Goal: Task Accomplishment & Management: Manage account settings

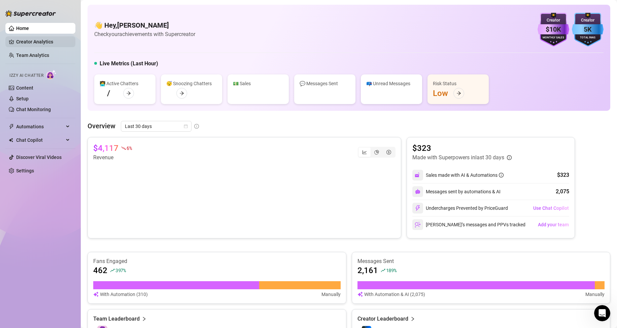
scroll to position [174, 0]
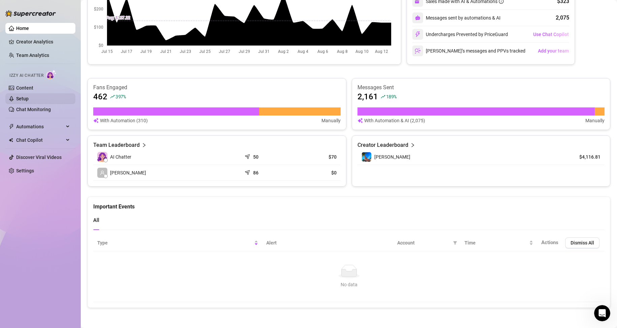
click at [29, 99] on link "Setup" at bounding box center [22, 98] width 12 height 5
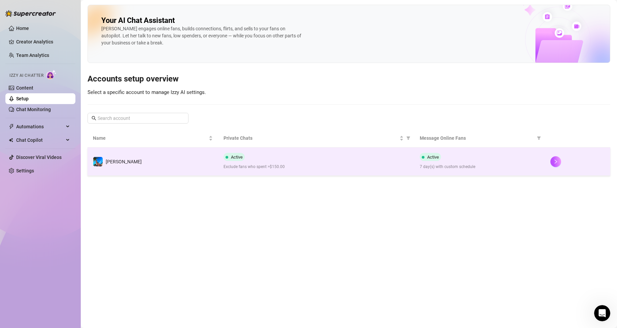
click at [261, 169] on span "Exclude fans who spent >$150.00" at bounding box center [316, 167] width 185 height 6
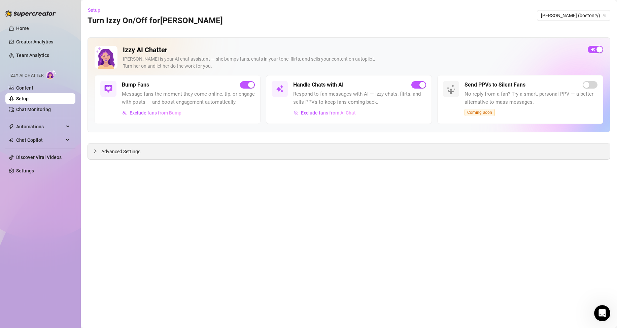
click at [102, 146] on div "Advanced Settings" at bounding box center [349, 151] width 522 height 16
click at [114, 155] on span "Advanced Settings" at bounding box center [120, 151] width 39 height 7
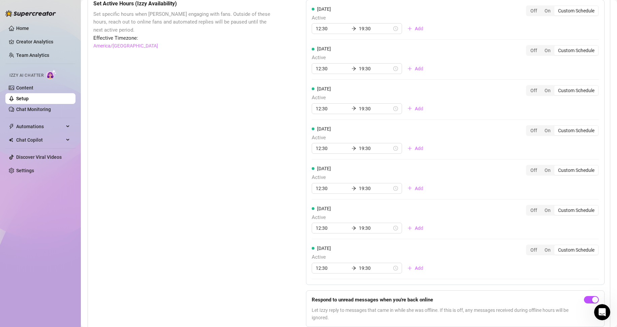
scroll to position [472, 0]
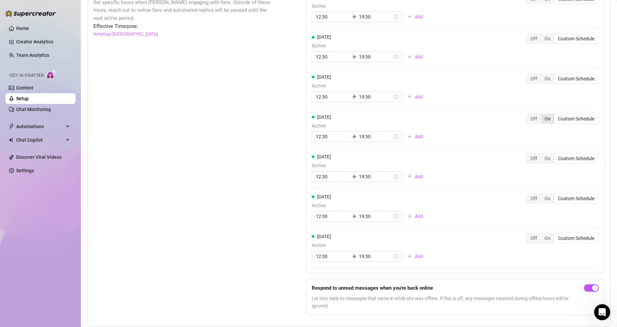
click at [541, 124] on div "On" at bounding box center [547, 118] width 13 height 9
click at [542, 115] on input "On" at bounding box center [542, 115] width 0 height 0
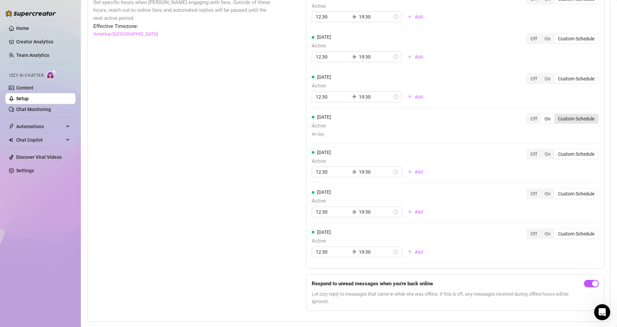
click at [563, 124] on div "Custom Schedule" at bounding box center [576, 118] width 44 height 9
click at [556, 115] on input "Custom Schedule" at bounding box center [556, 115] width 0 height 0
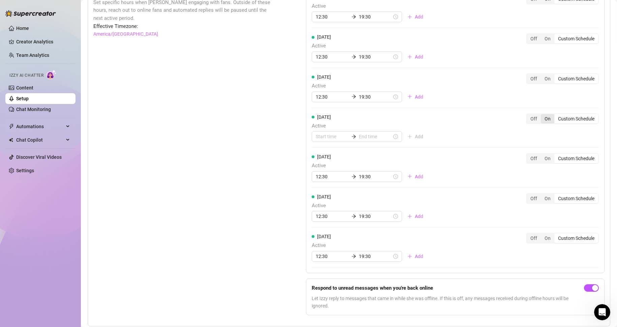
click at [541, 124] on div "On" at bounding box center [547, 118] width 13 height 9
click at [542, 115] on input "On" at bounding box center [542, 115] width 0 height 0
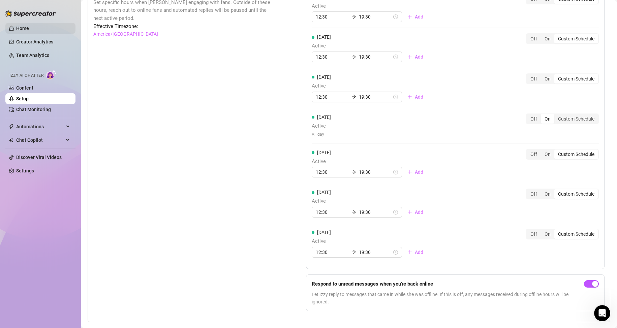
click at [29, 26] on link "Home" at bounding box center [22, 28] width 13 height 5
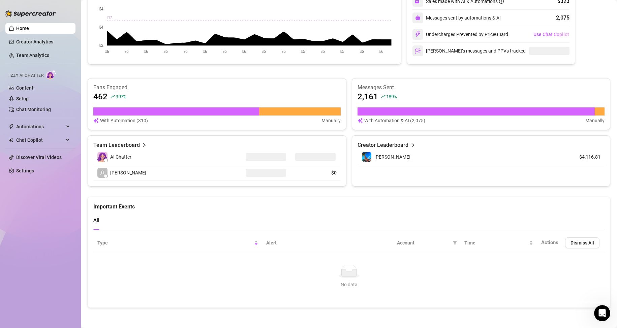
scroll to position [174, 0]
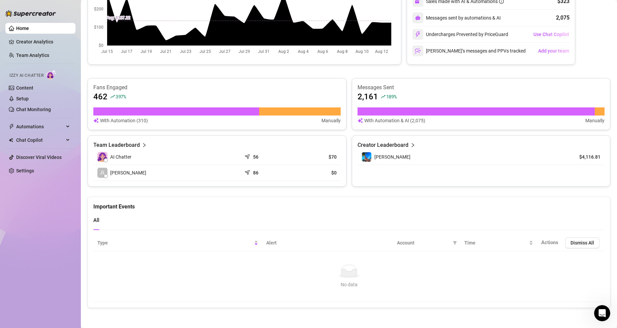
click at [29, 202] on div "Home Creator Analytics Team Analytics Izzy AI Chatter Content Setup Chat Monito…" at bounding box center [40, 161] width 70 height 322
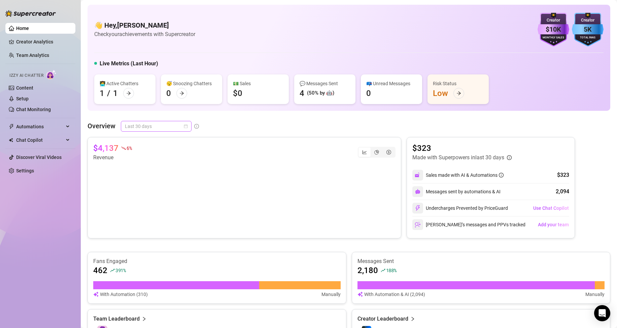
click at [189, 125] on div "Last 30 days" at bounding box center [156, 126] width 71 height 11
click at [154, 139] on div "Last 24 hours" at bounding box center [156, 139] width 60 height 7
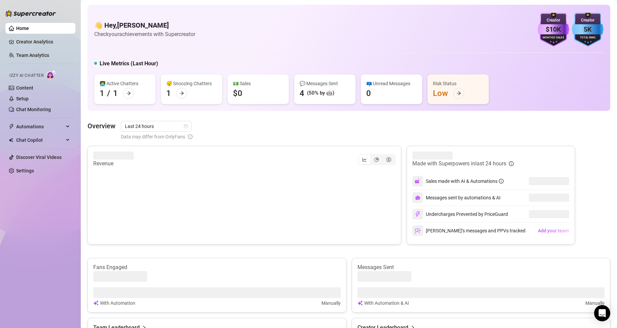
click at [250, 89] on div "💵 Sales $0" at bounding box center [258, 89] width 61 height 30
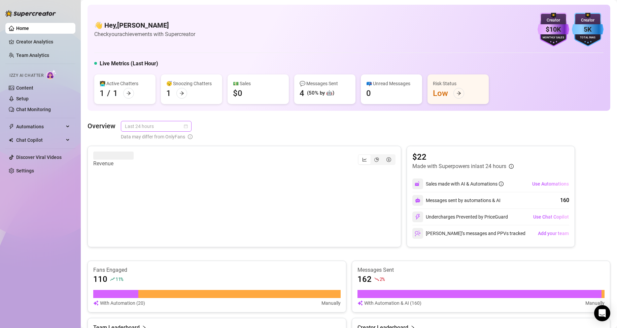
click at [175, 128] on span "Last 24 hours" at bounding box center [156, 126] width 63 height 10
click at [143, 151] on div "Last 7 days" at bounding box center [156, 150] width 60 height 7
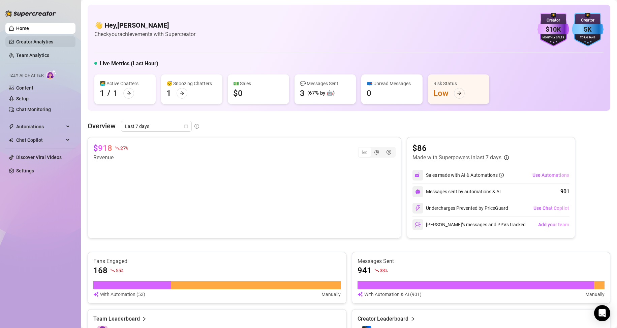
click at [31, 43] on link "Creator Analytics" at bounding box center [43, 41] width 54 height 11
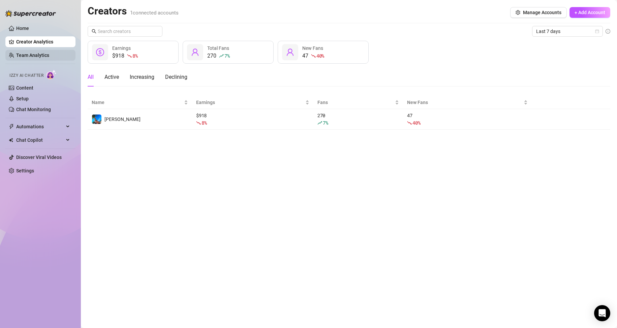
click at [45, 53] on link "Team Analytics" at bounding box center [32, 55] width 33 height 5
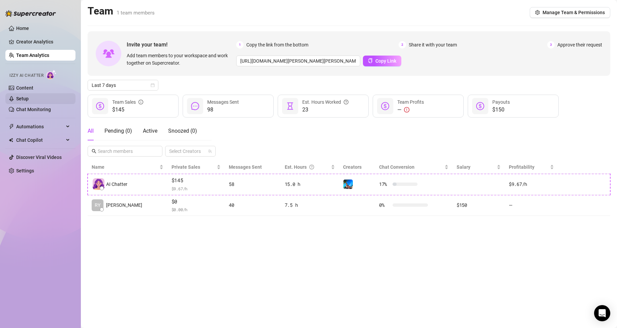
click at [24, 100] on link "Setup" at bounding box center [22, 98] width 12 height 5
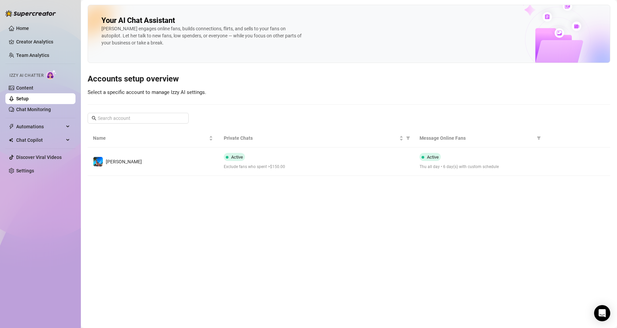
click at [334, 154] on div "Active Exclude fans who spent >$150.00" at bounding box center [316, 161] width 185 height 17
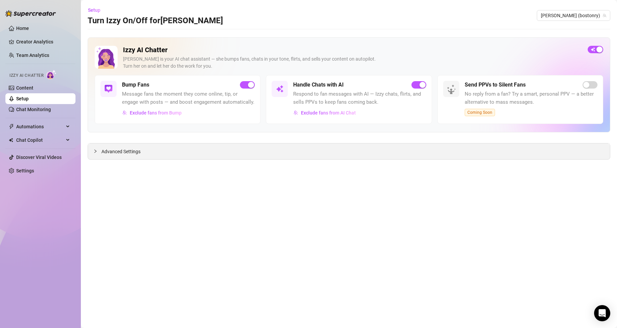
click at [126, 153] on span "Advanced Settings" at bounding box center [120, 151] width 39 height 7
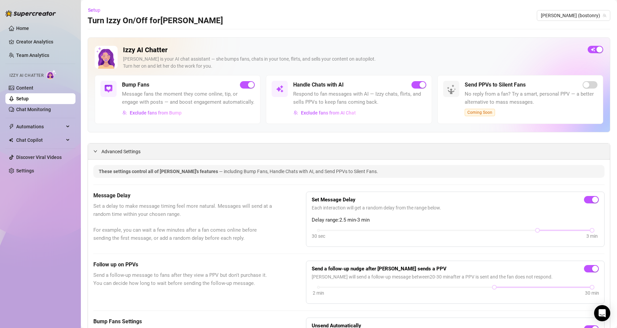
click at [131, 155] on span "Advanced Settings" at bounding box center [120, 151] width 39 height 7
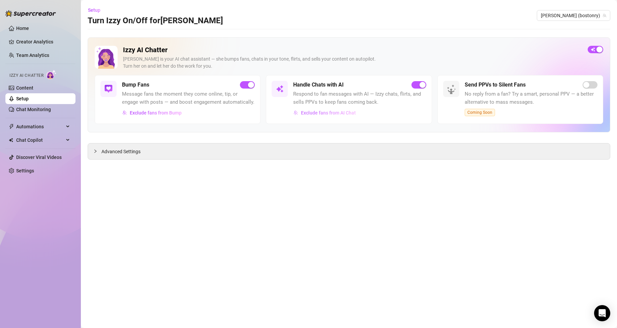
click at [322, 110] on span "Exclude fans from AI Chat" at bounding box center [328, 112] width 55 height 5
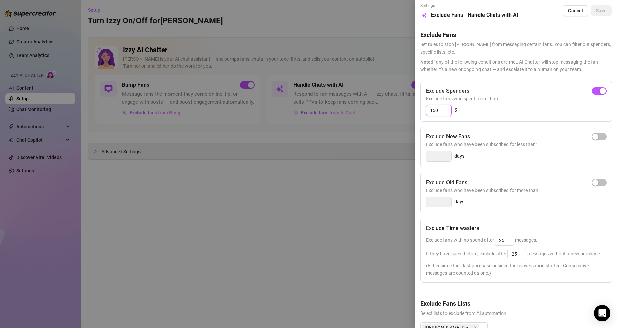
click at [448, 110] on input "150" at bounding box center [438, 110] width 25 height 10
type input "300"
click at [521, 59] on span "Note: If any of the following conditions are met, AI Chatter will stop messagin…" at bounding box center [515, 65] width 191 height 15
click at [596, 12] on span "Save" at bounding box center [601, 10] width 10 height 5
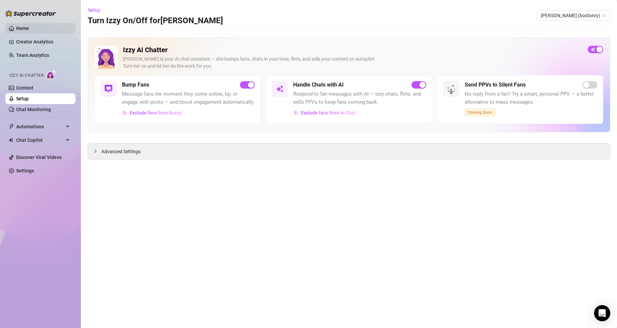
click at [29, 26] on link "Home" at bounding box center [22, 28] width 13 height 5
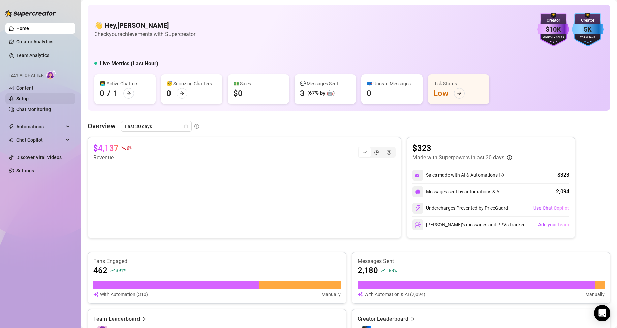
click at [23, 98] on link "Setup" at bounding box center [22, 98] width 12 height 5
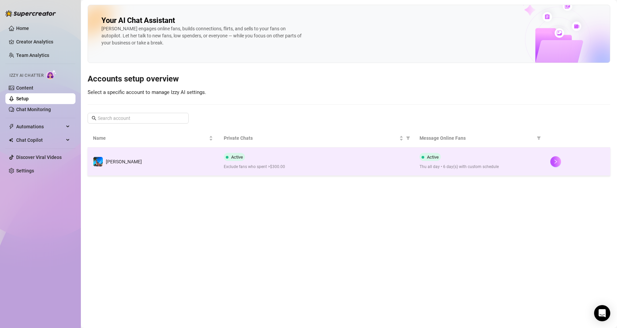
click at [148, 163] on td "[PERSON_NAME]" at bounding box center [153, 162] width 131 height 28
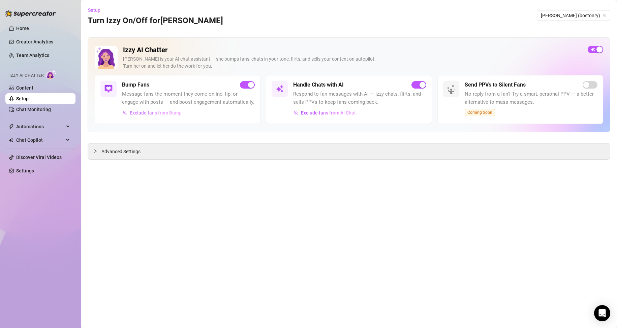
click at [163, 111] on span "Exclude fans from Bump" at bounding box center [156, 112] width 52 height 5
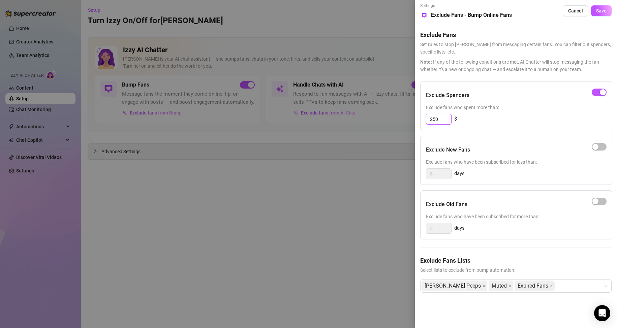
click at [446, 119] on input "250" at bounding box center [438, 119] width 25 height 10
click at [534, 125] on div "Exclude Spenders Exclude fans who spent more than: 250 $" at bounding box center [516, 105] width 192 height 49
click at [579, 9] on span "Cancel" at bounding box center [575, 10] width 15 height 5
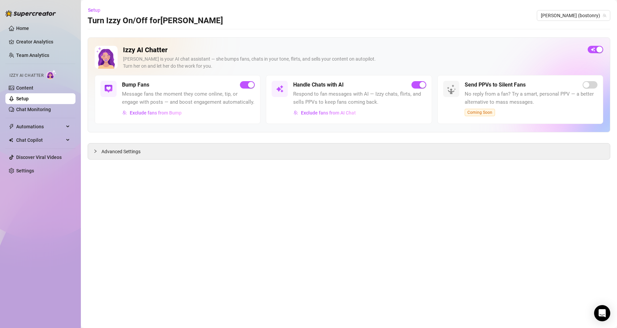
click at [373, 187] on main "Setup Turn Izzy On/Off for Ryan Ryan (bostonry) Izzy AI Chatter Izzy is your AI…" at bounding box center [349, 164] width 536 height 328
click at [21, 26] on link "Home" at bounding box center [22, 28] width 13 height 5
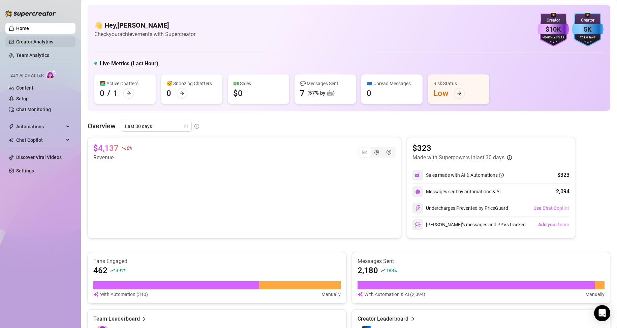
click at [29, 42] on link "Creator Analytics" at bounding box center [43, 41] width 54 height 11
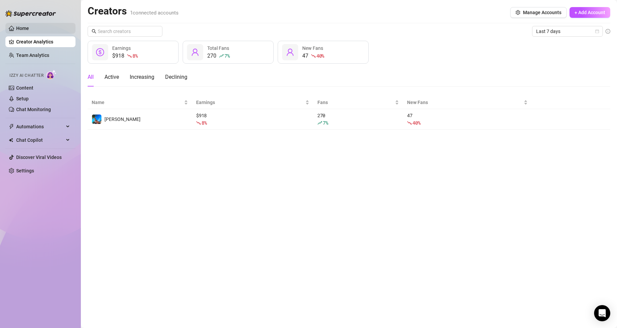
click at [23, 28] on link "Home" at bounding box center [22, 28] width 13 height 5
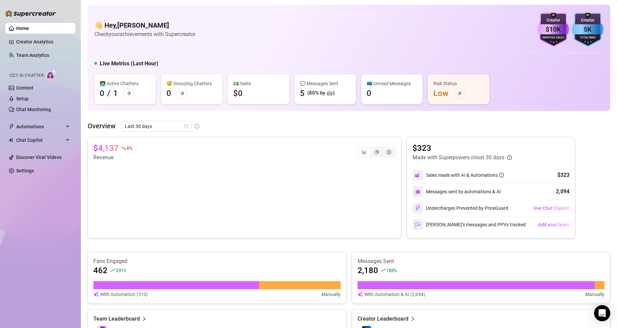
click at [452, 54] on div "👋 Hey, Ryan O'Boyle Check your achievements with Supercreator $10K Creator Mont…" at bounding box center [349, 58] width 522 height 106
click at [30, 43] on link "Creator Analytics" at bounding box center [43, 41] width 54 height 11
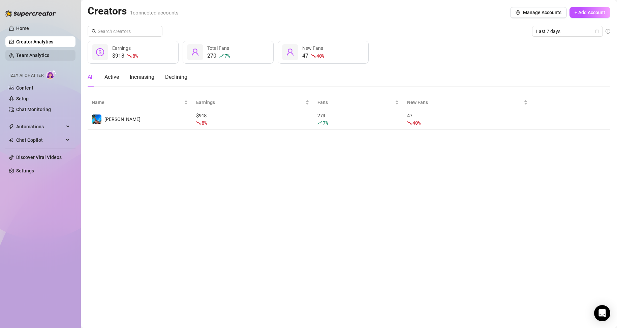
click at [34, 53] on link "Team Analytics" at bounding box center [32, 55] width 33 height 5
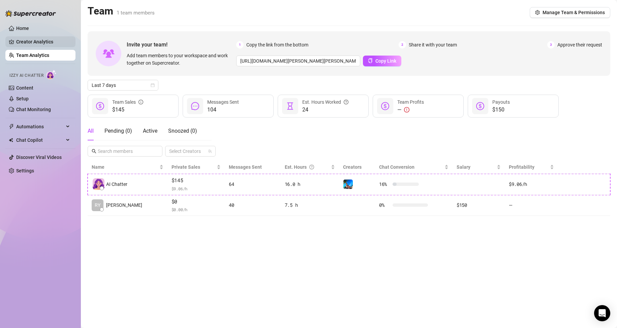
click at [29, 38] on link "Creator Analytics" at bounding box center [43, 41] width 54 height 11
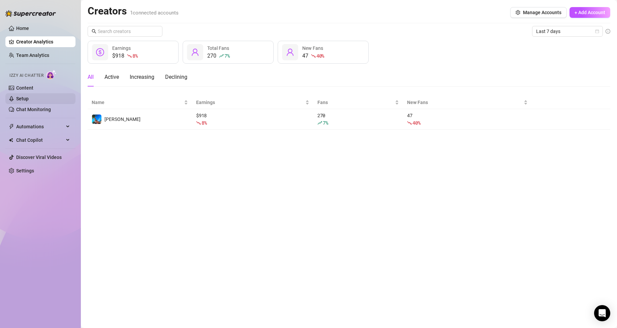
click at [25, 100] on link "Setup" at bounding box center [22, 98] width 12 height 5
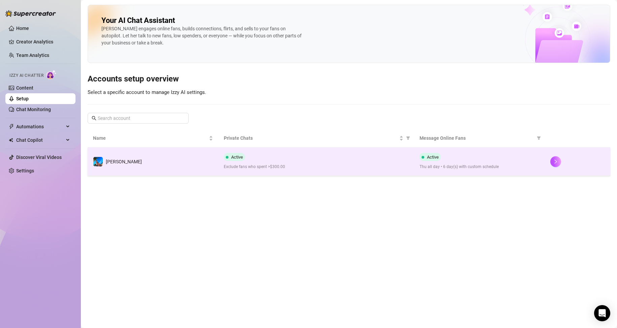
click at [366, 155] on div "Active Exclude fans who spent >$300.00" at bounding box center [316, 161] width 185 height 17
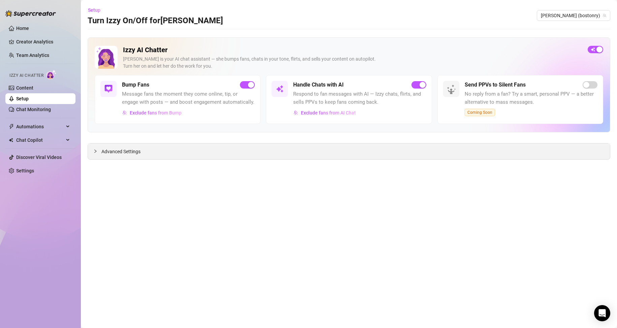
click at [137, 153] on span "Advanced Settings" at bounding box center [120, 151] width 39 height 7
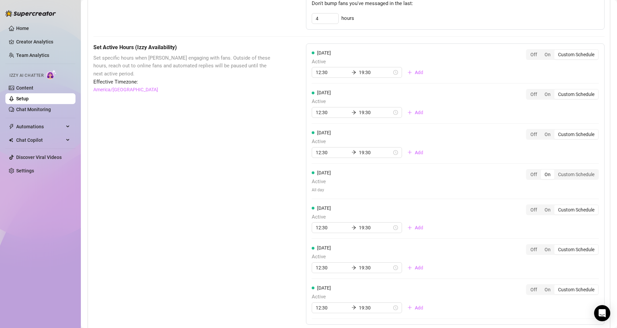
scroll to position [404, 0]
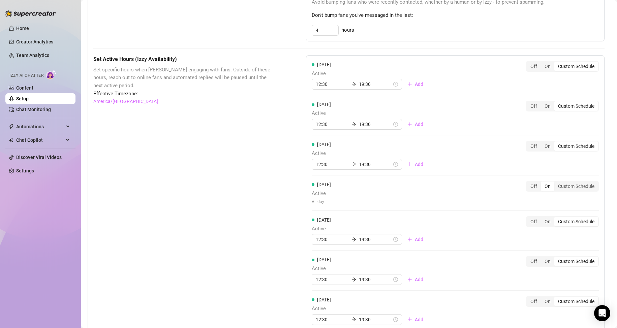
drag, startPoint x: 33, startPoint y: 29, endPoint x: 613, endPoint y: 39, distance: 580.7
click at [29, 29] on link "Home" at bounding box center [22, 28] width 13 height 5
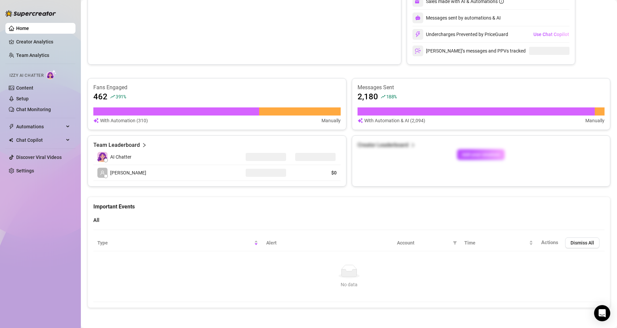
scroll to position [174, 0]
